Goal: Find specific page/section: Find specific page/section

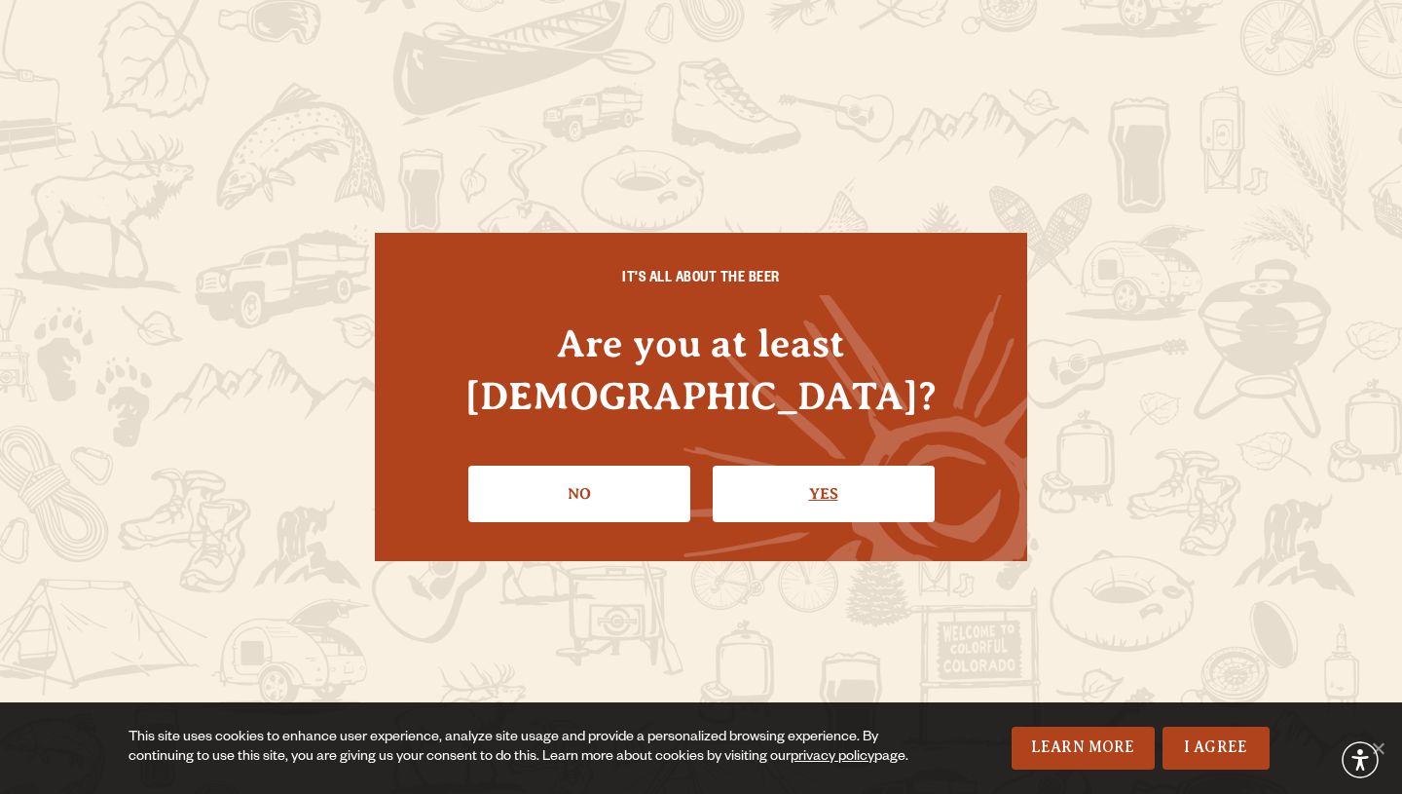
click at [740, 465] on link "Yes" at bounding box center [824, 493] width 222 height 56
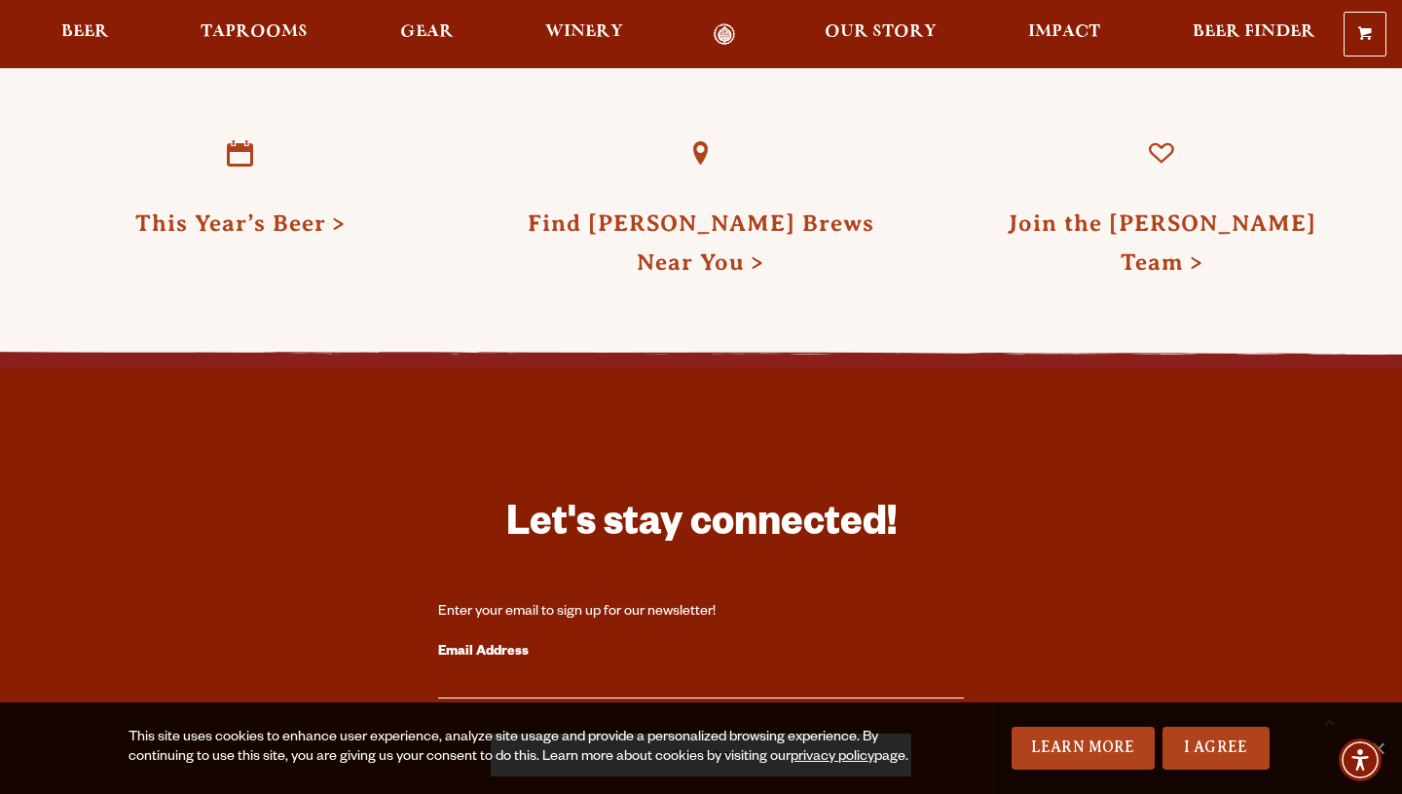
scroll to position [5139, 0]
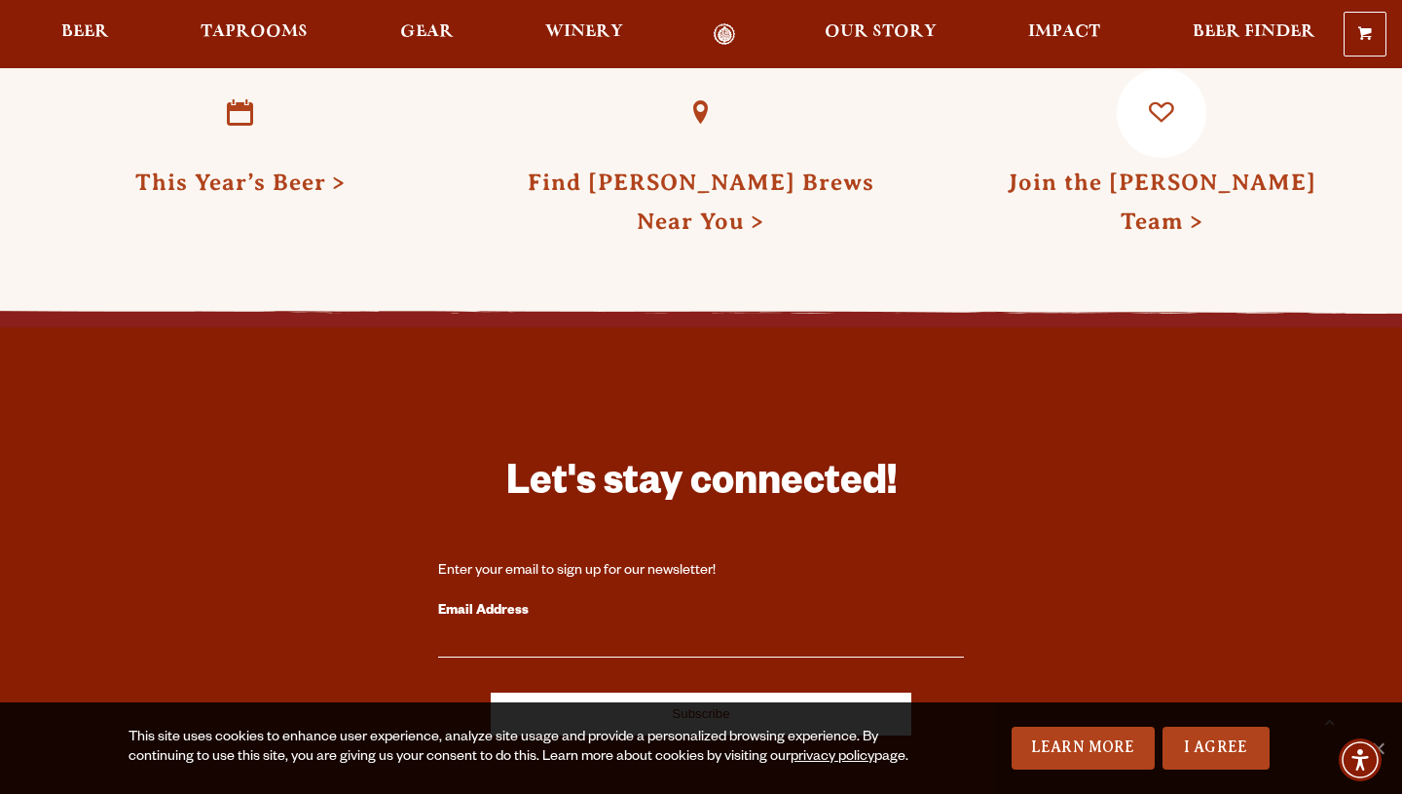
click at [1105, 169] on link "Join the [PERSON_NAME] Team" at bounding box center [1162, 201] width 309 height 64
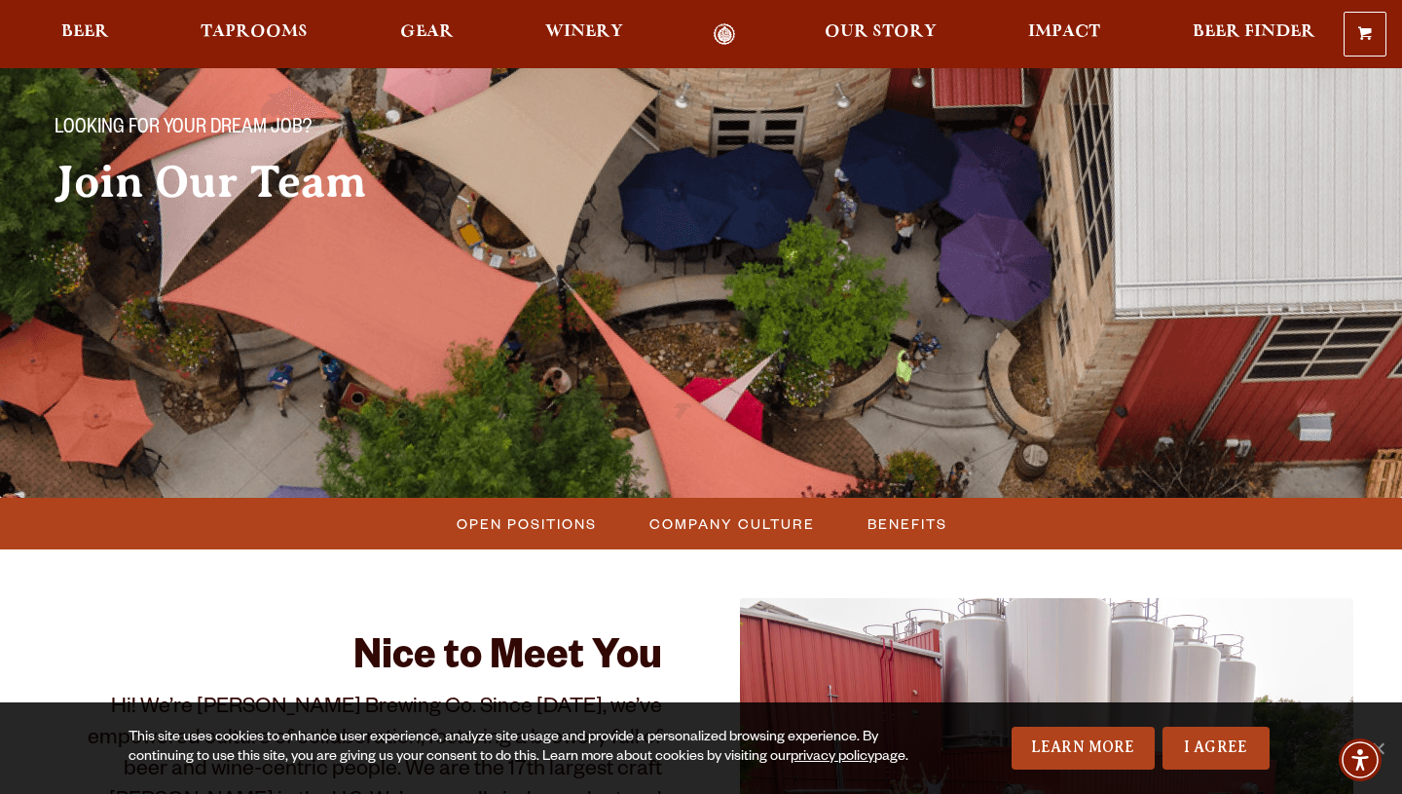
scroll to position [446, 0]
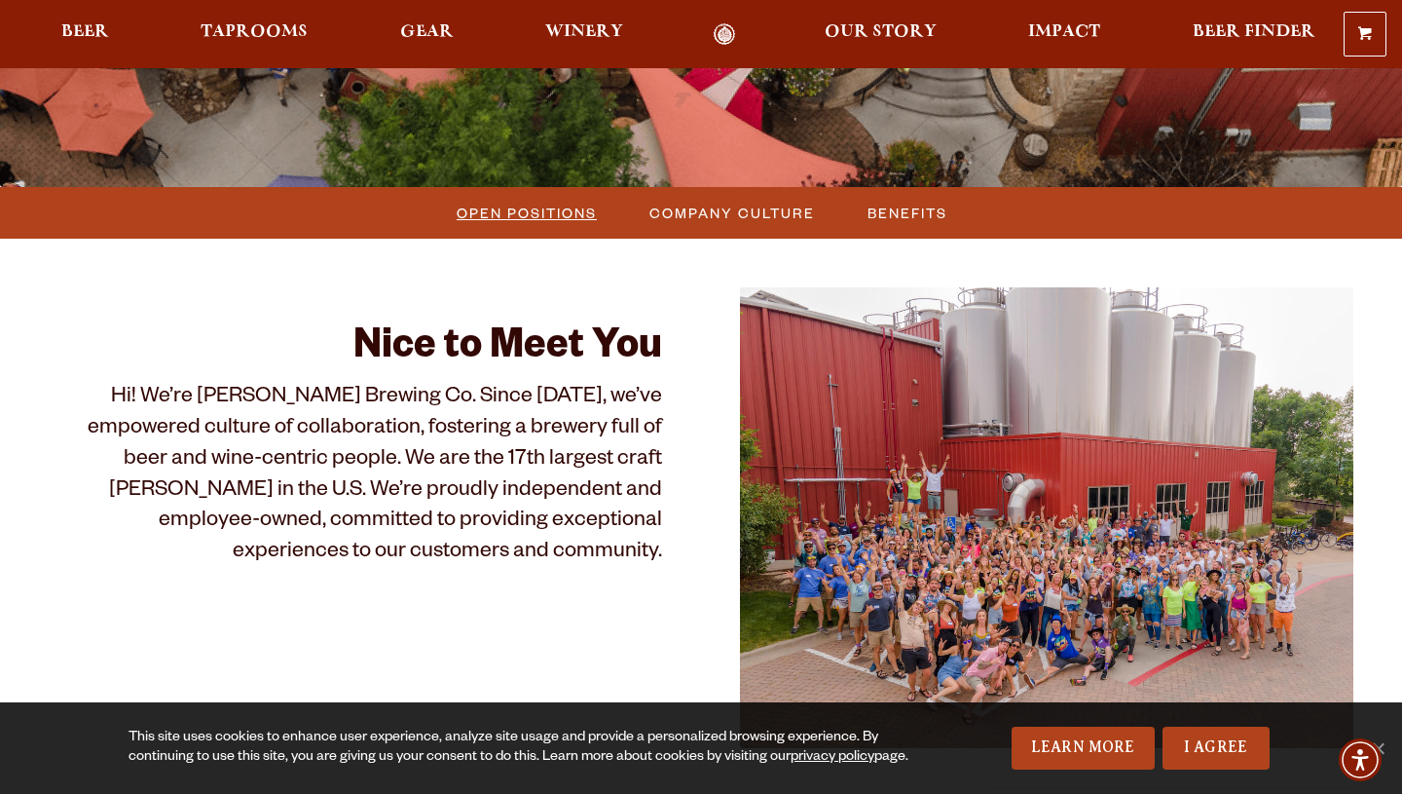
click at [531, 213] on span "Open Positions" at bounding box center [527, 213] width 140 height 28
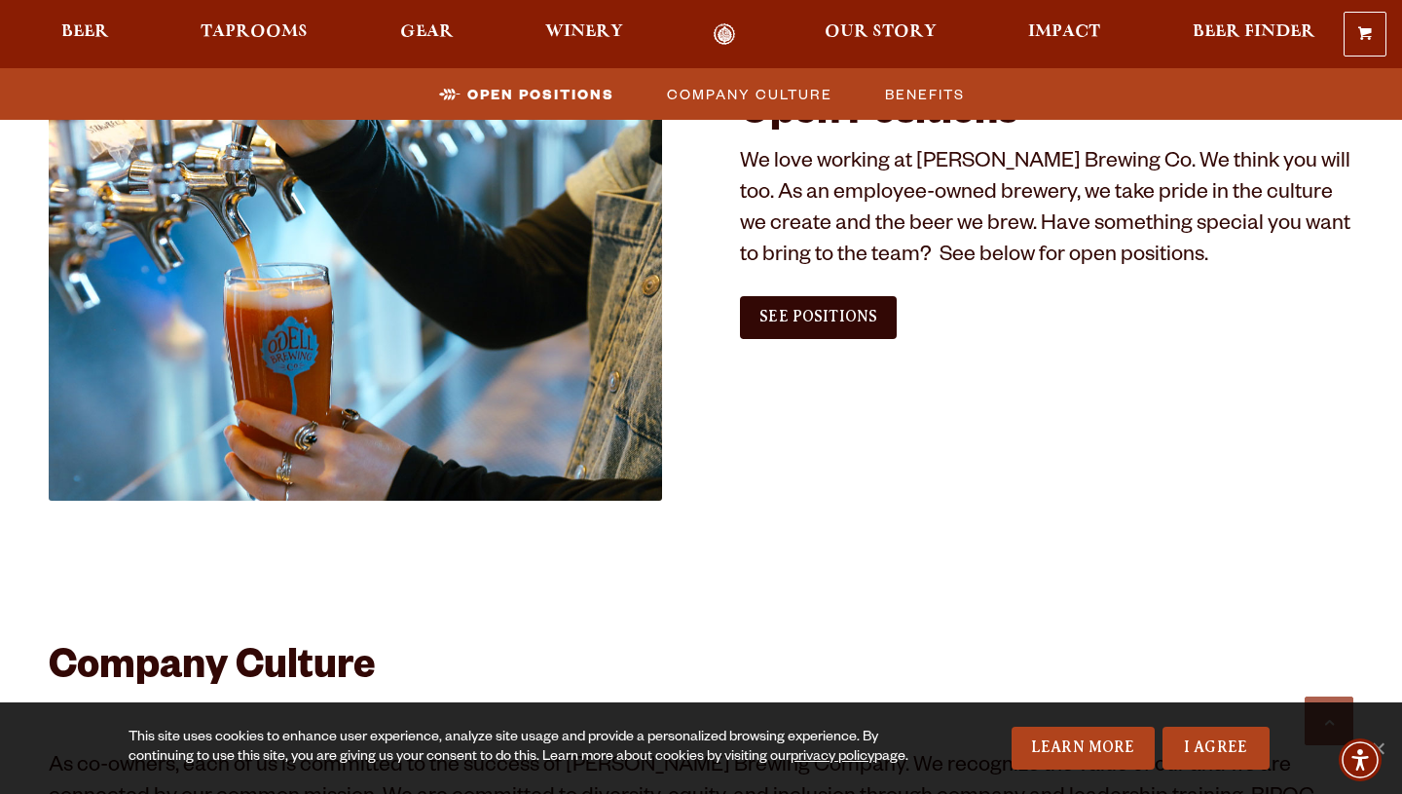
scroll to position [1091, 0]
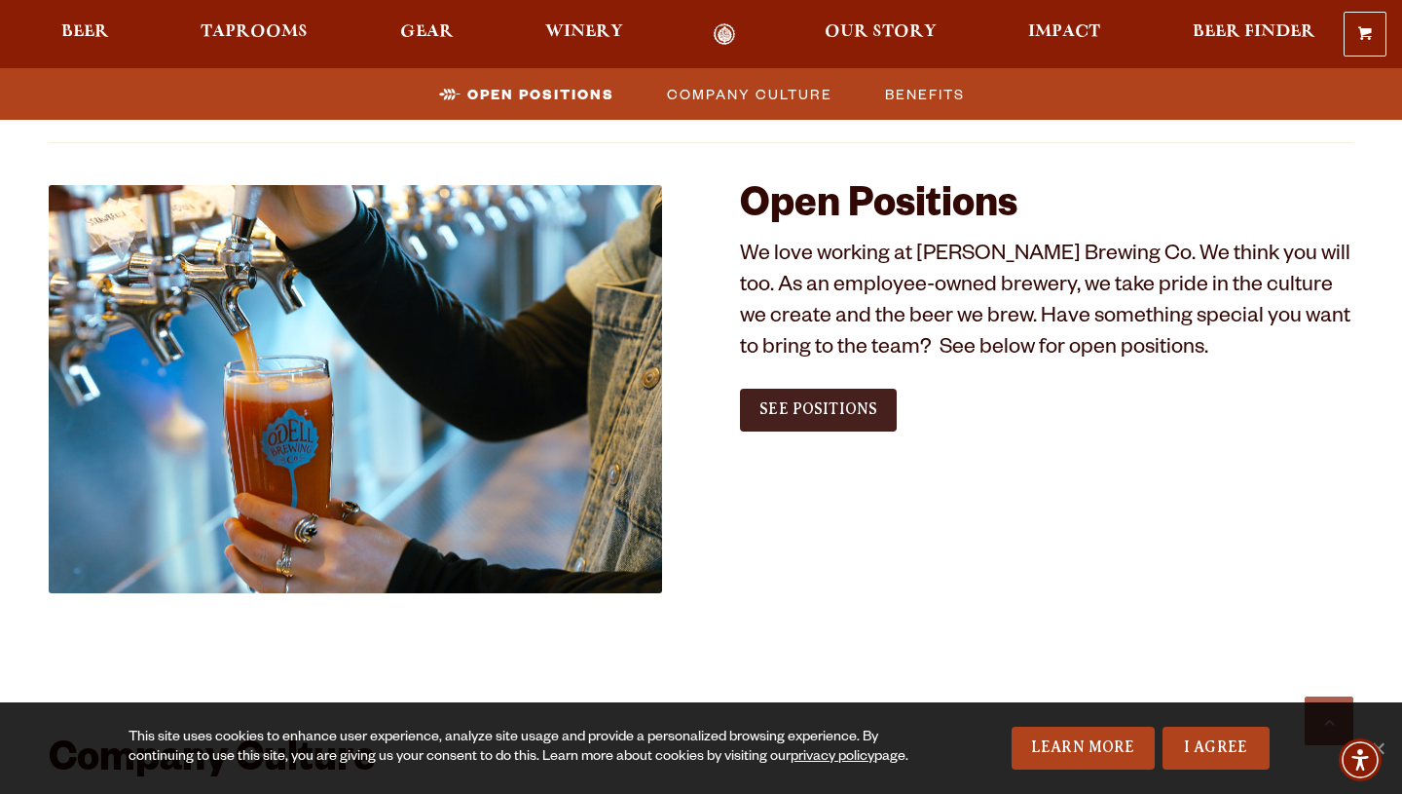
click at [784, 408] on span "See Positions" at bounding box center [818, 409] width 118 height 18
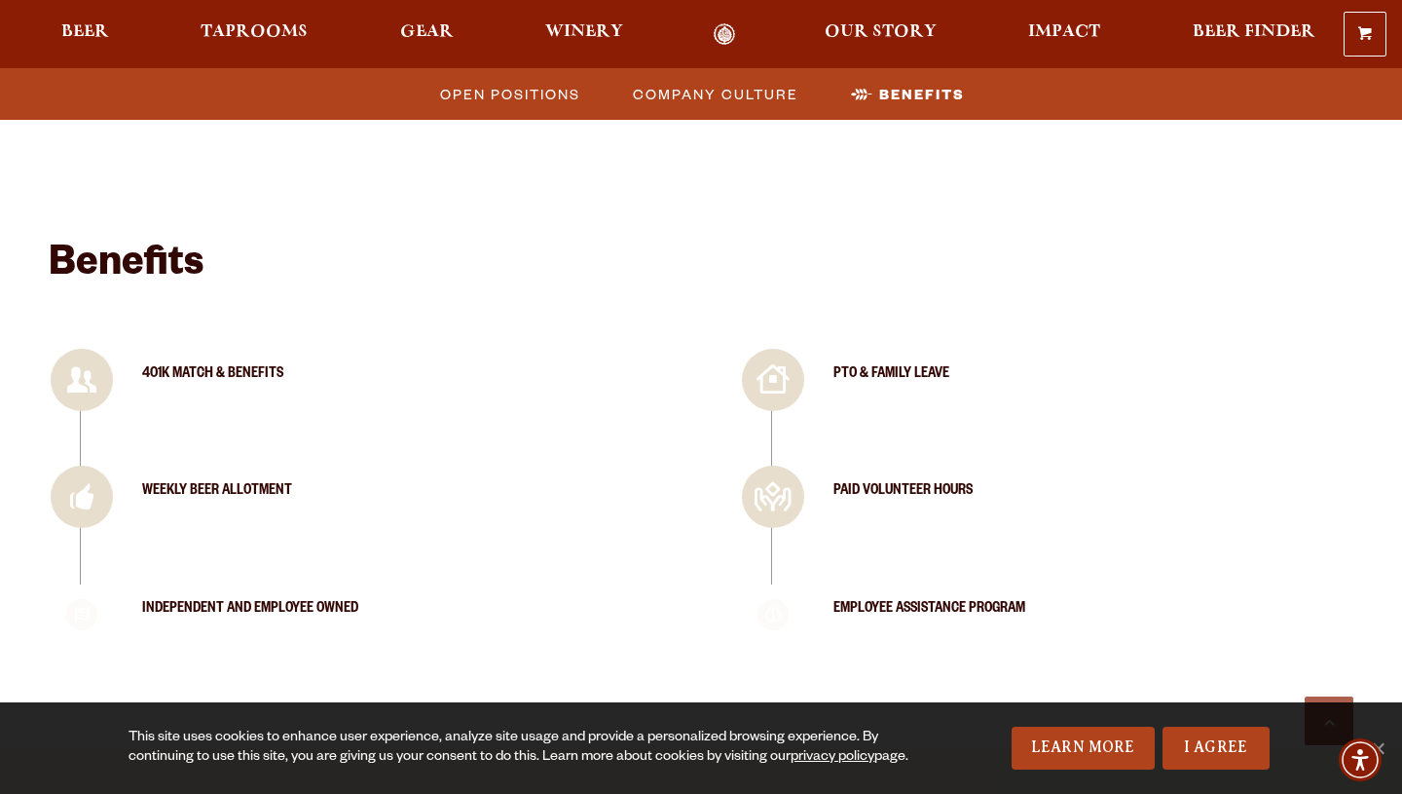
scroll to position [2463, 0]
